Goal: Task Accomplishment & Management: Use online tool/utility

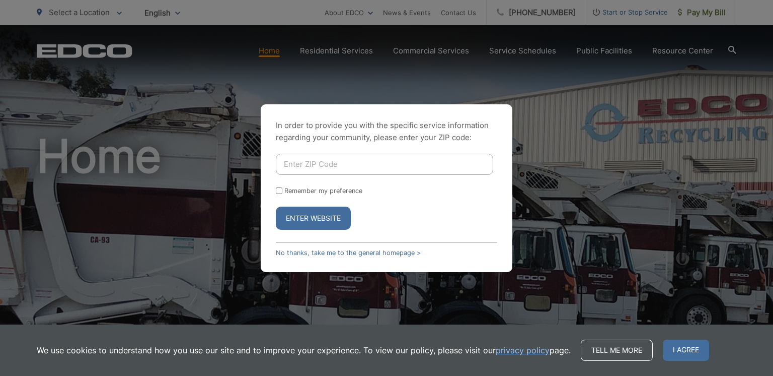
click at [339, 157] on input "Enter ZIP Code" at bounding box center [384, 164] width 217 height 21
type input "92024"
click at [290, 218] on button "Enter Website" at bounding box center [313, 217] width 75 height 23
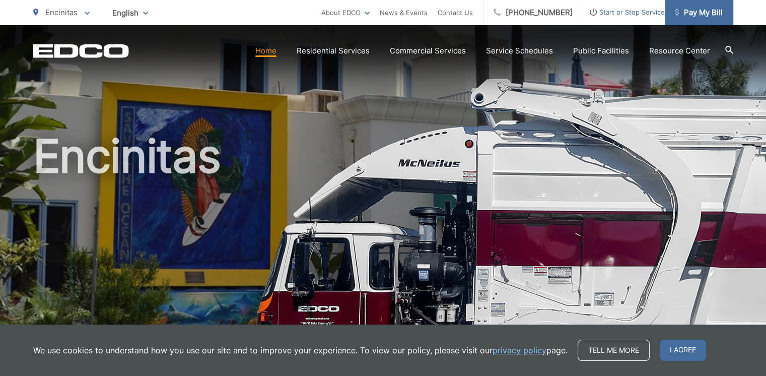
click at [711, 7] on span "Pay My Bill" at bounding box center [699, 13] width 48 height 12
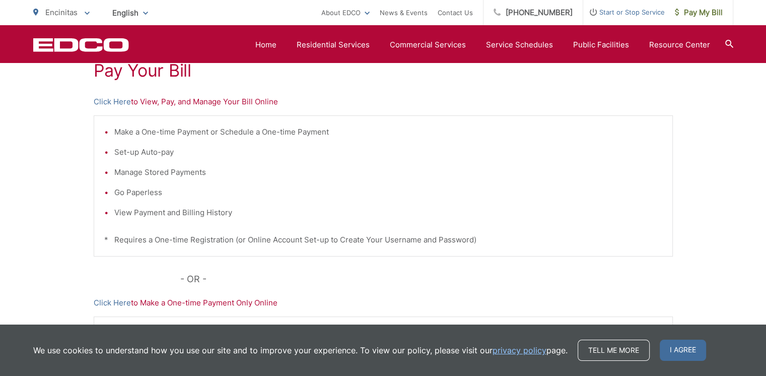
scroll to position [151, 0]
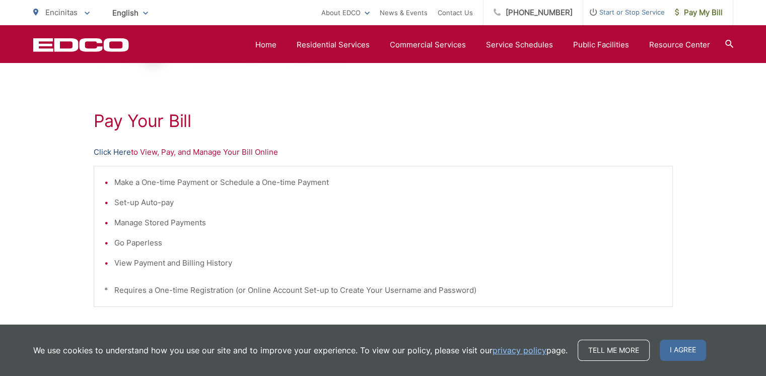
click at [108, 154] on link "Click Here" at bounding box center [112, 152] width 37 height 12
